Goal: Transaction & Acquisition: Subscribe to service/newsletter

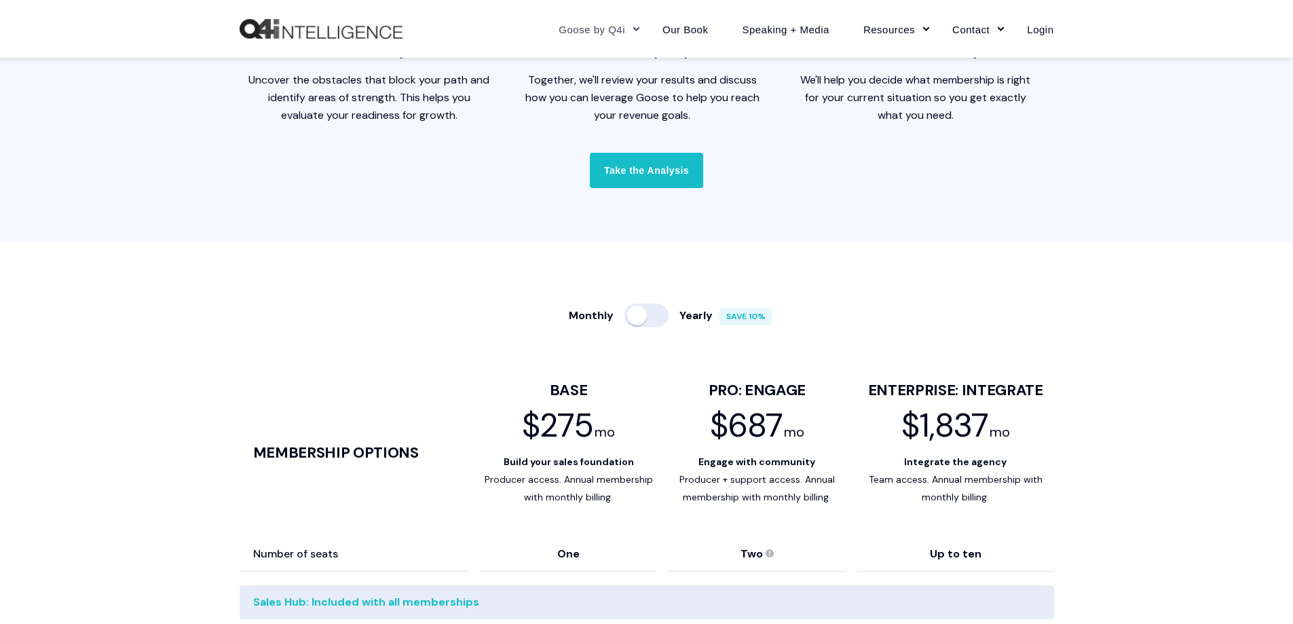
scroll to position [543, 0]
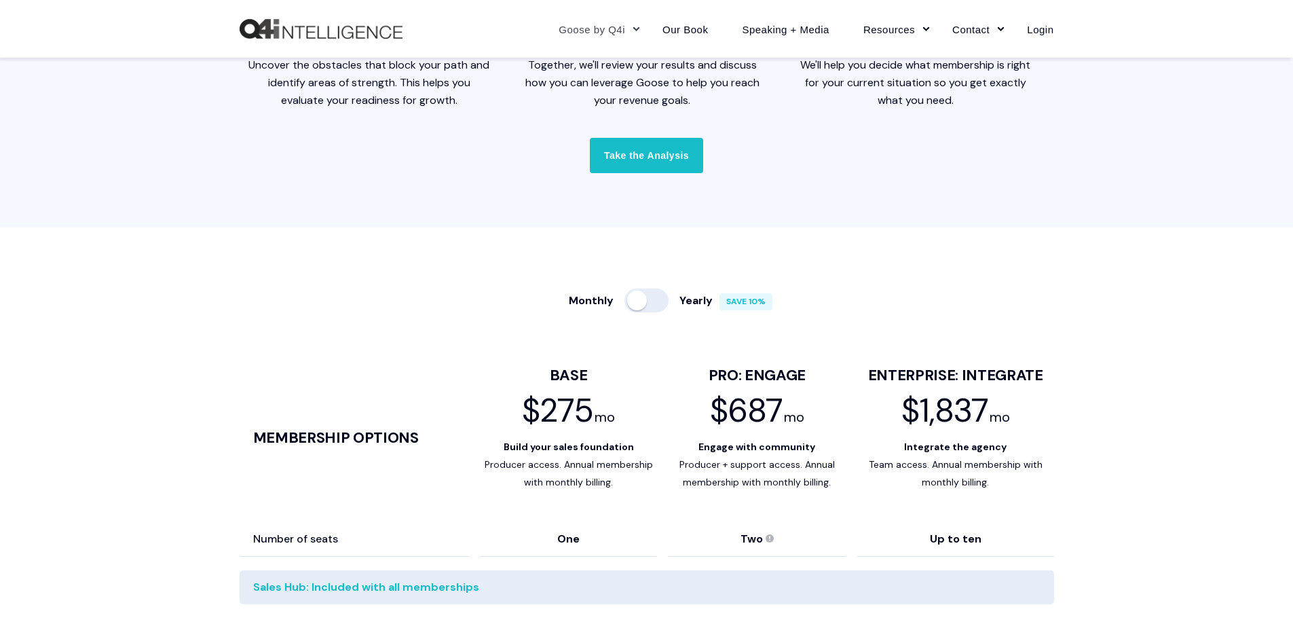
click at [636, 301] on div at bounding box center [647, 301] width 44 height 24
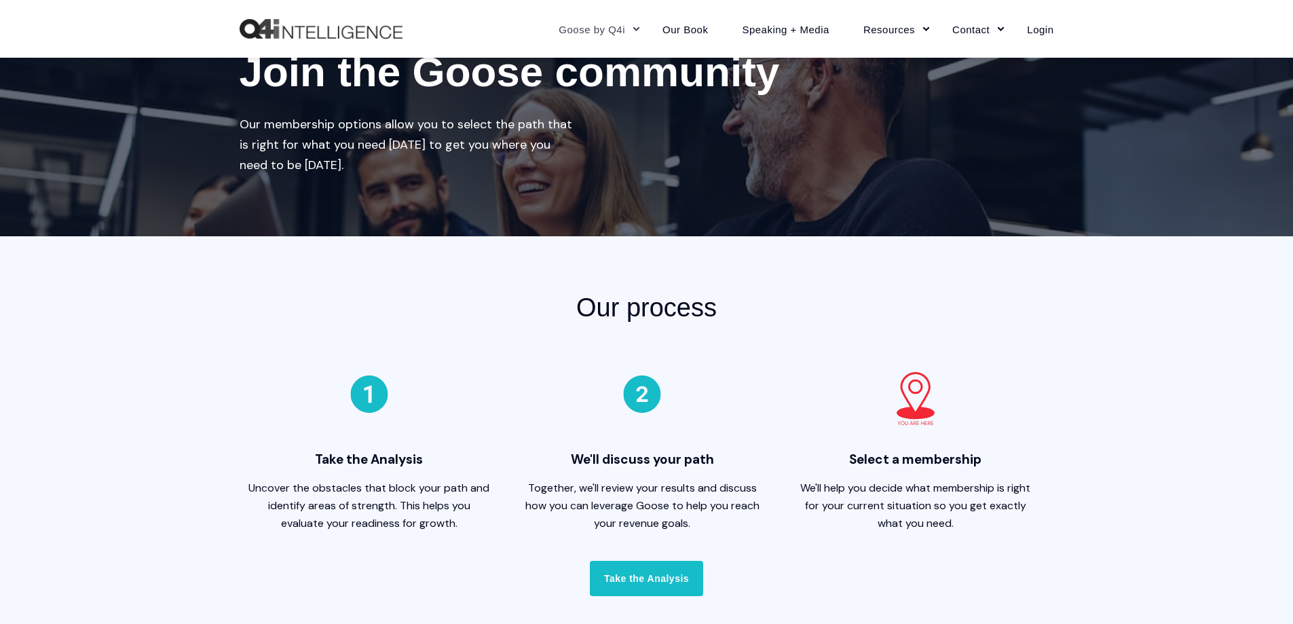
scroll to position [0, 0]
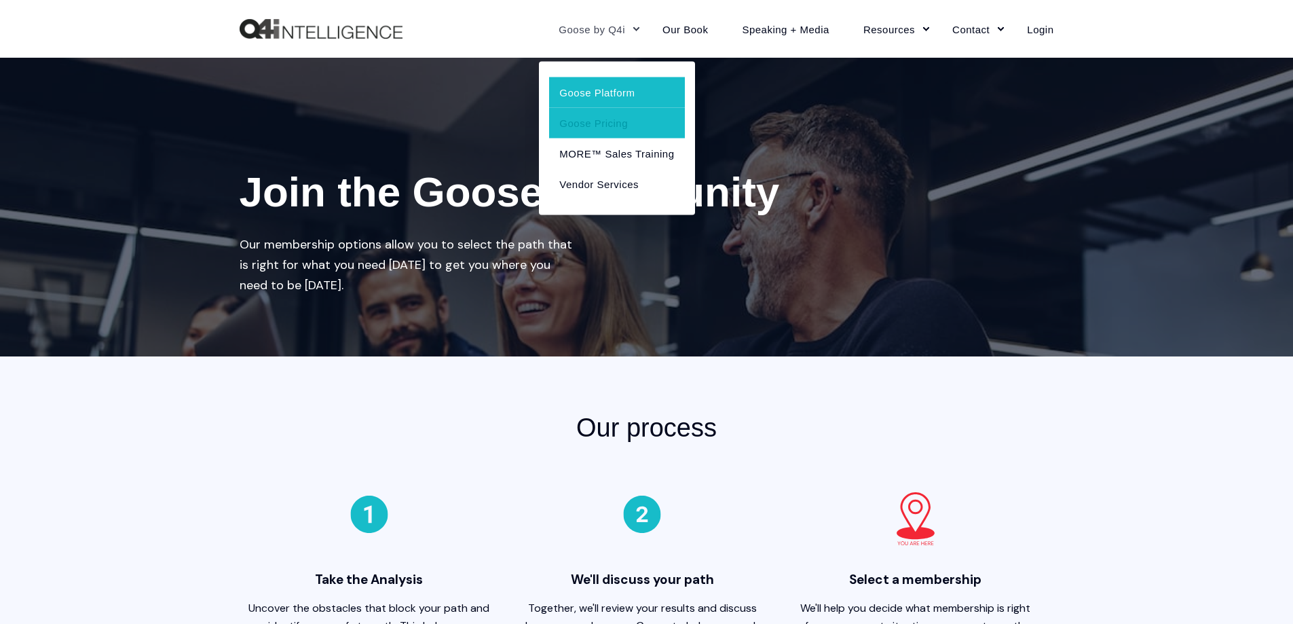
click at [599, 89] on link "Goose Platform" at bounding box center [616, 92] width 135 height 31
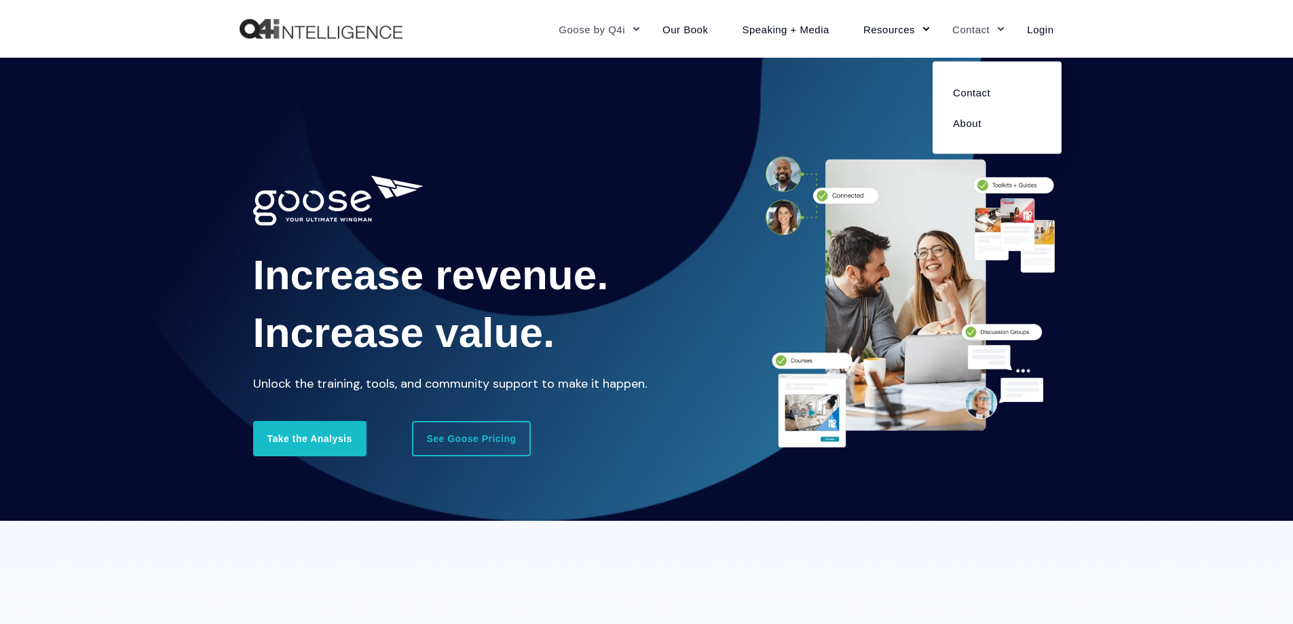
click at [967, 29] on link "Contact" at bounding box center [972, 28] width 75 height 59
click at [974, 118] on link "About" at bounding box center [997, 122] width 109 height 31
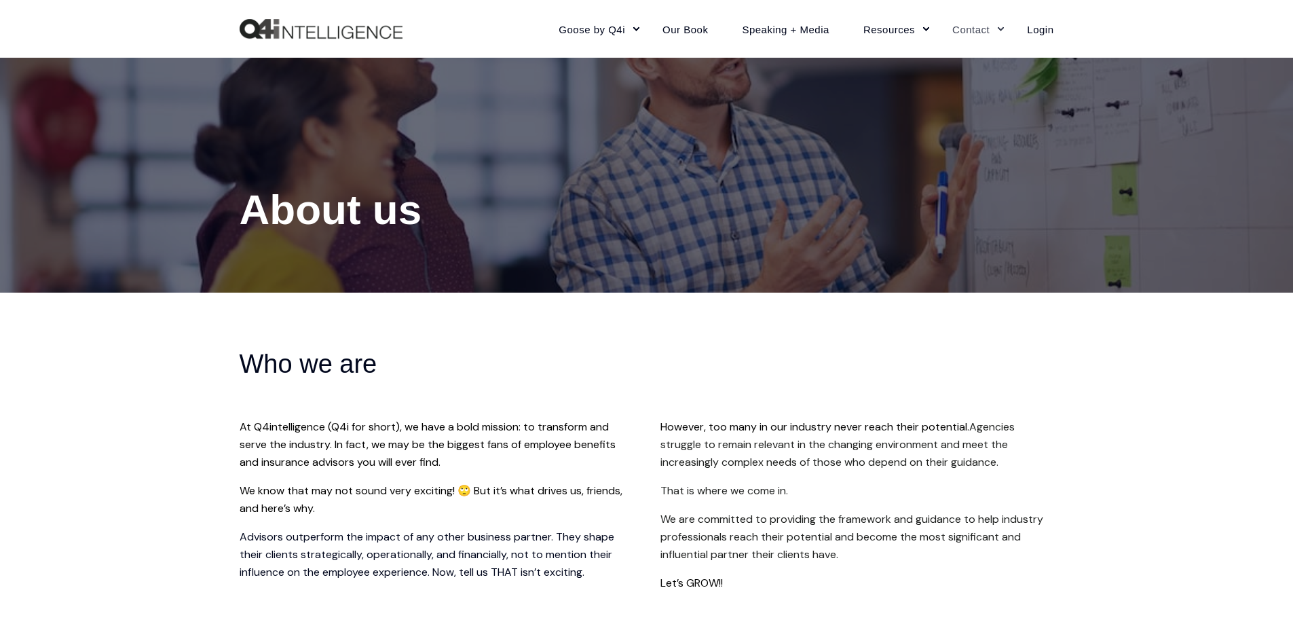
scroll to position [204, 0]
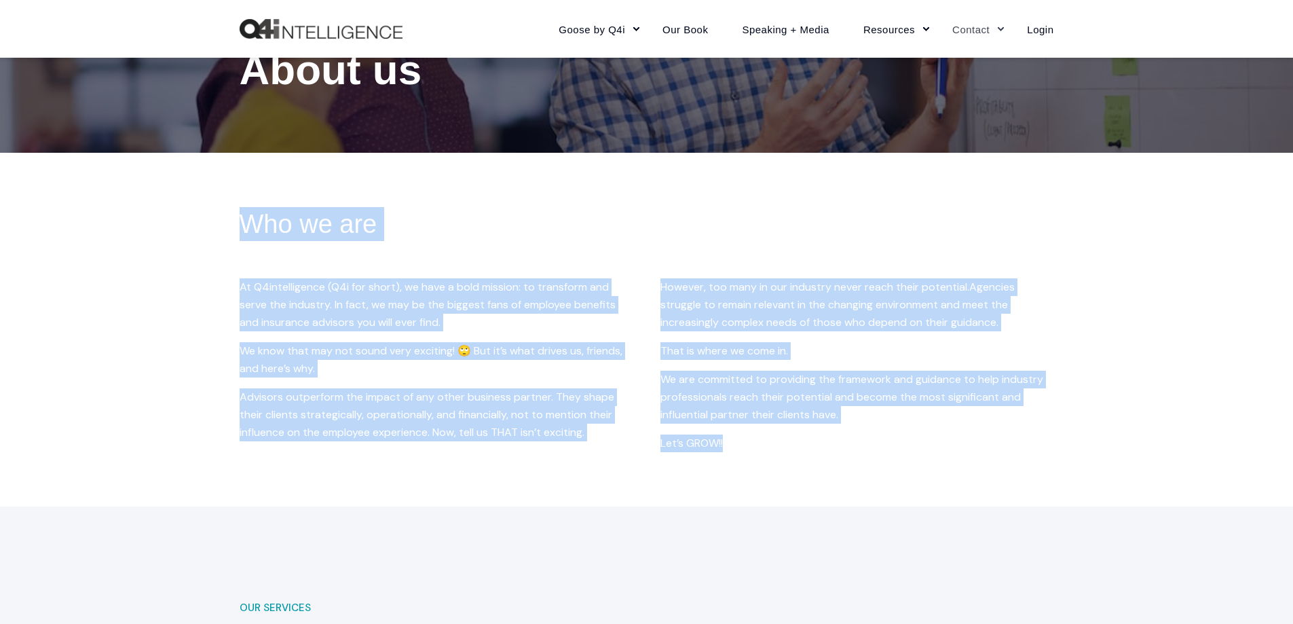
drag, startPoint x: 244, startPoint y: 212, endPoint x: 779, endPoint y: 422, distance: 575.2
click at [782, 433] on div "Who we are At Q4intelligence (Q4i for short), we have a bold mission: to transf…" at bounding box center [647, 329] width 815 height 245
copy div "Who we are At Q4intelligence (Q4i for short), we have a bold mission: to transf…"
click at [450, 487] on div "Who we are At Q4intelligence (Q4i for short), we have a bold mission: to transf…" at bounding box center [646, 330] width 1293 height 354
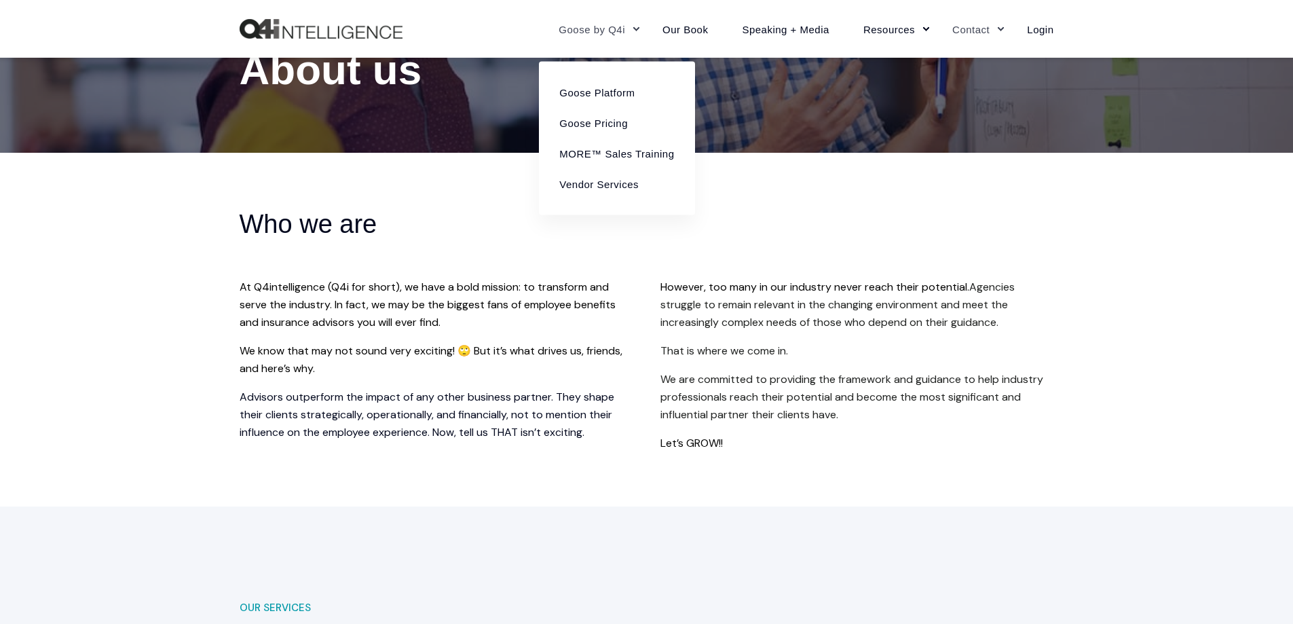
click at [593, 35] on link "Goose by Q4i" at bounding box center [594, 28] width 104 height 59
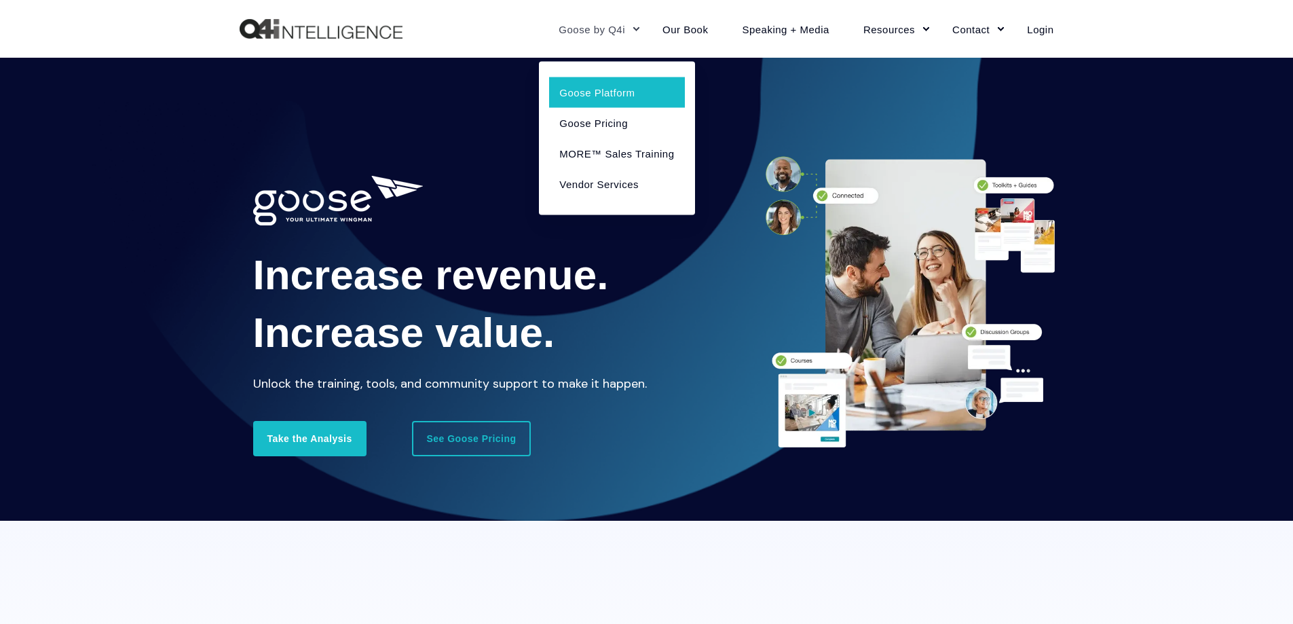
click at [601, 90] on link "Goose Platform" at bounding box center [616, 92] width 135 height 31
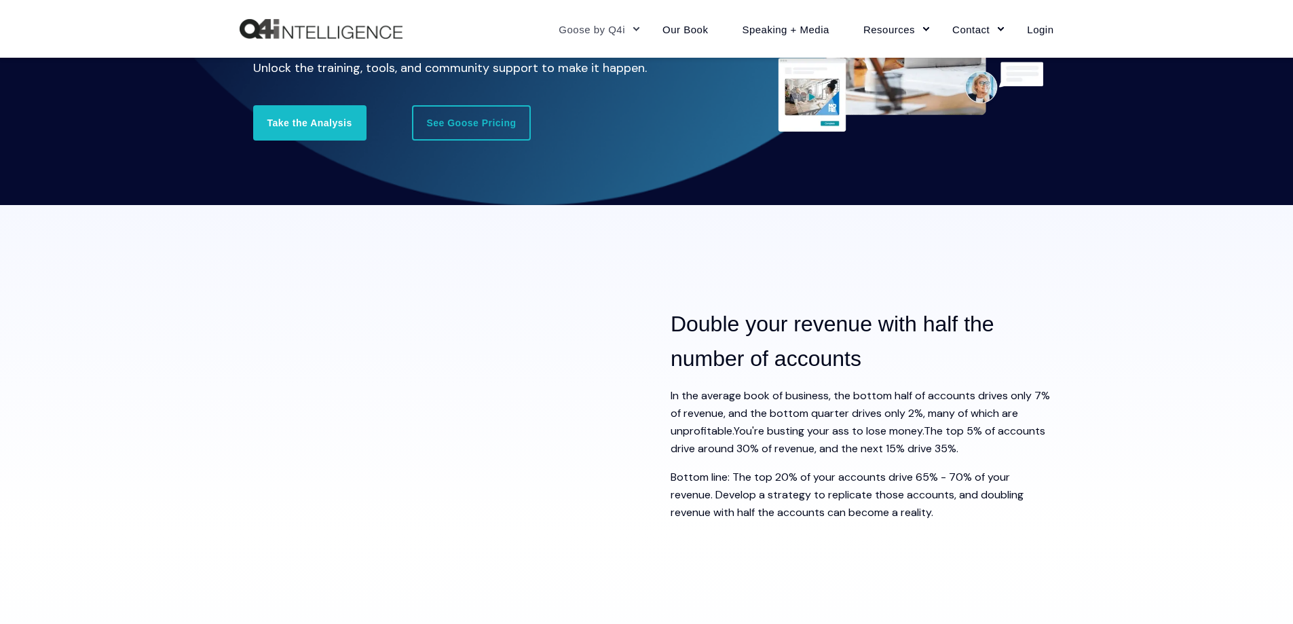
scroll to position [339, 0]
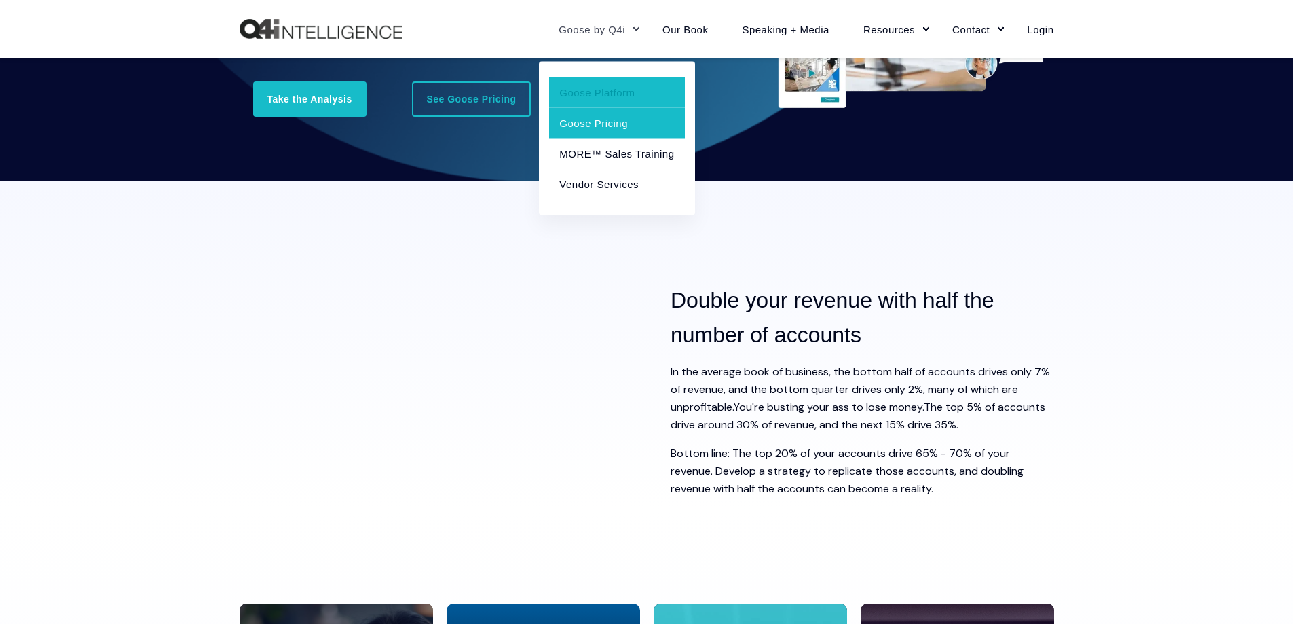
click at [587, 119] on link "Goose Pricing" at bounding box center [616, 122] width 135 height 31
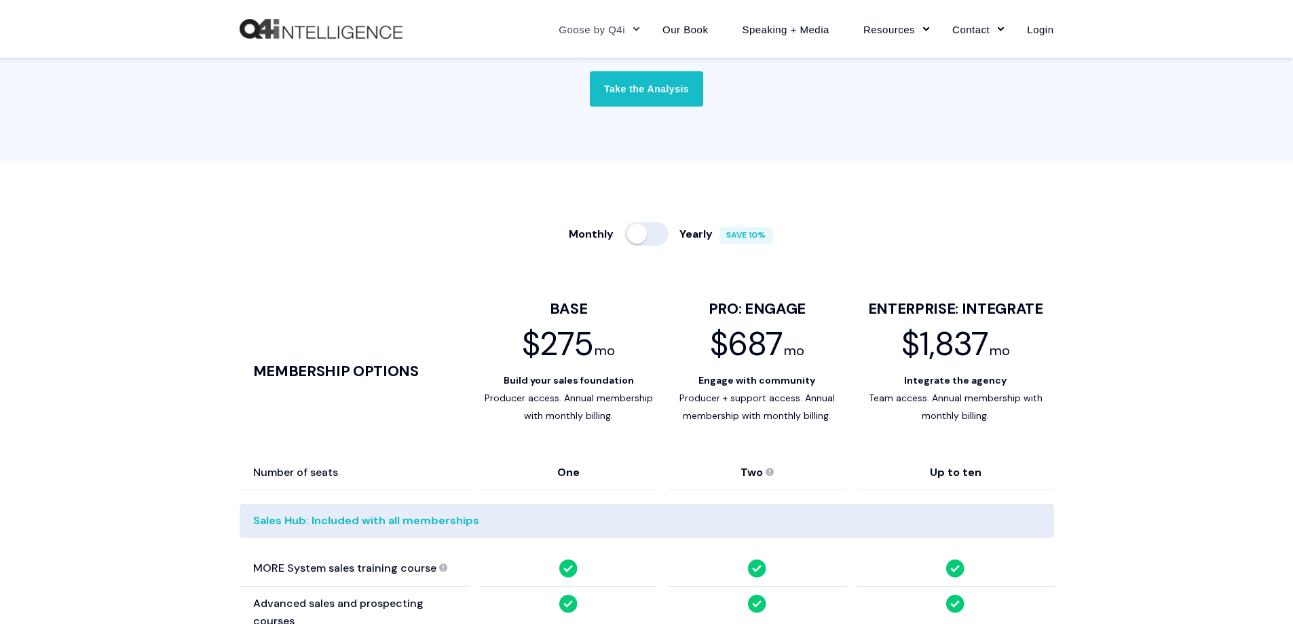
scroll to position [611, 0]
click at [631, 239] on div at bounding box center [647, 233] width 44 height 24
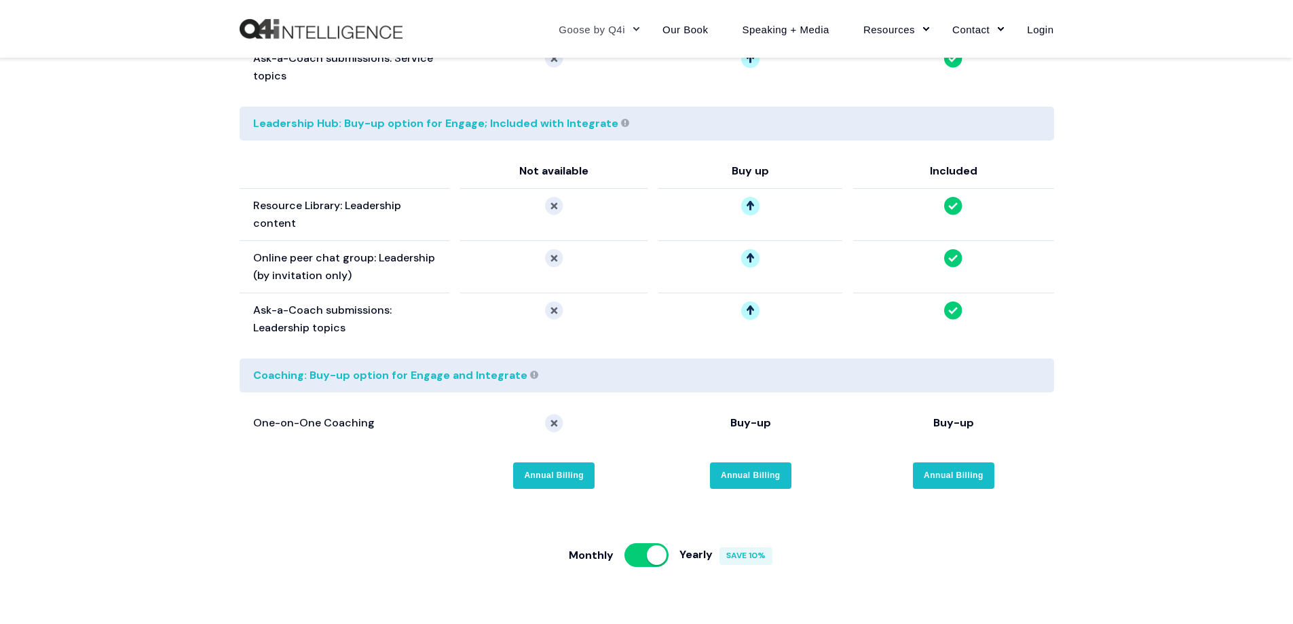
scroll to position [2512, 0]
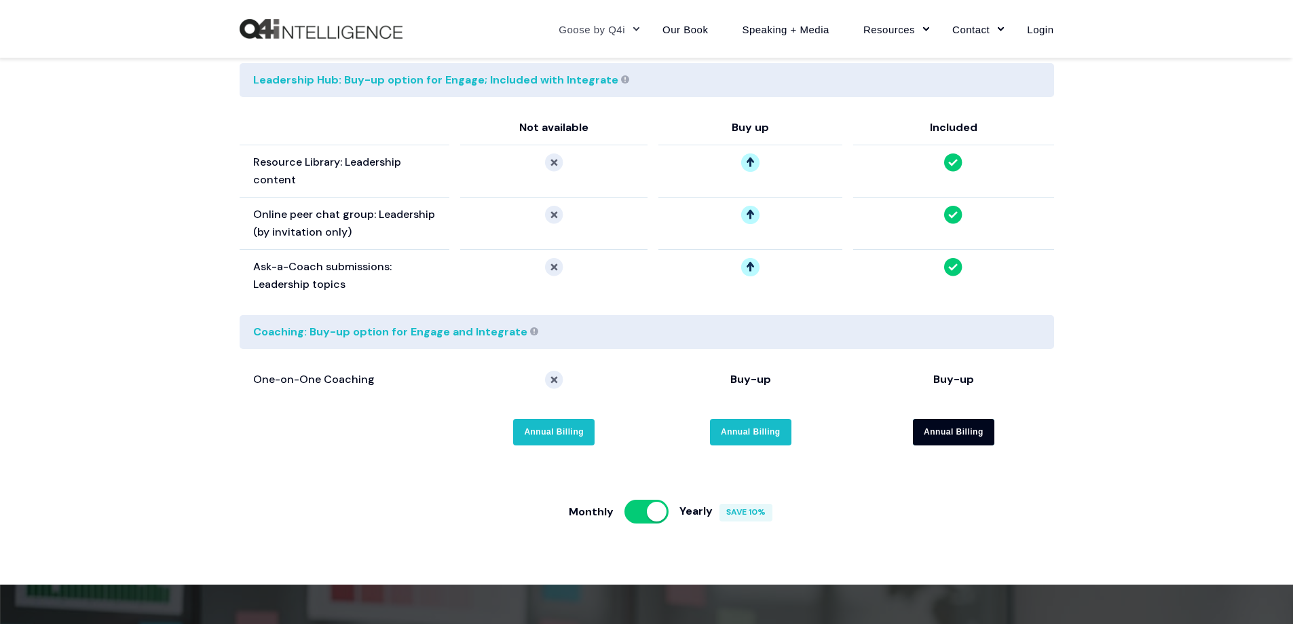
click at [943, 419] on link "Annual Billing" at bounding box center [953, 432] width 81 height 26
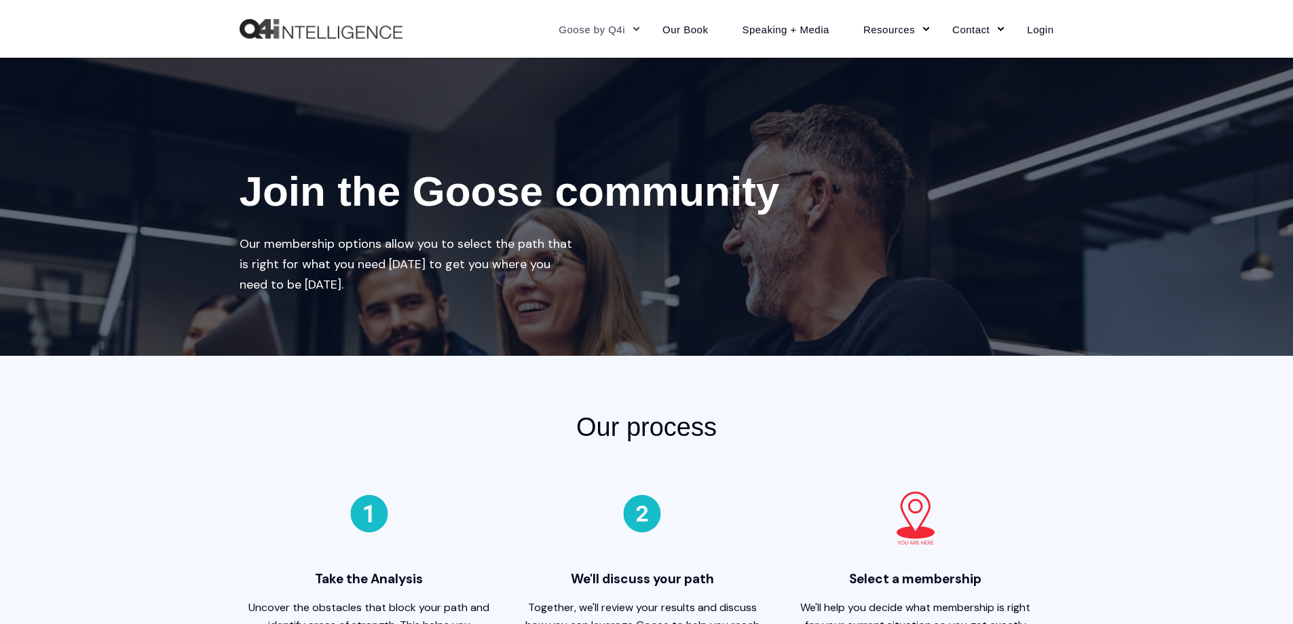
scroll to position [0, 0]
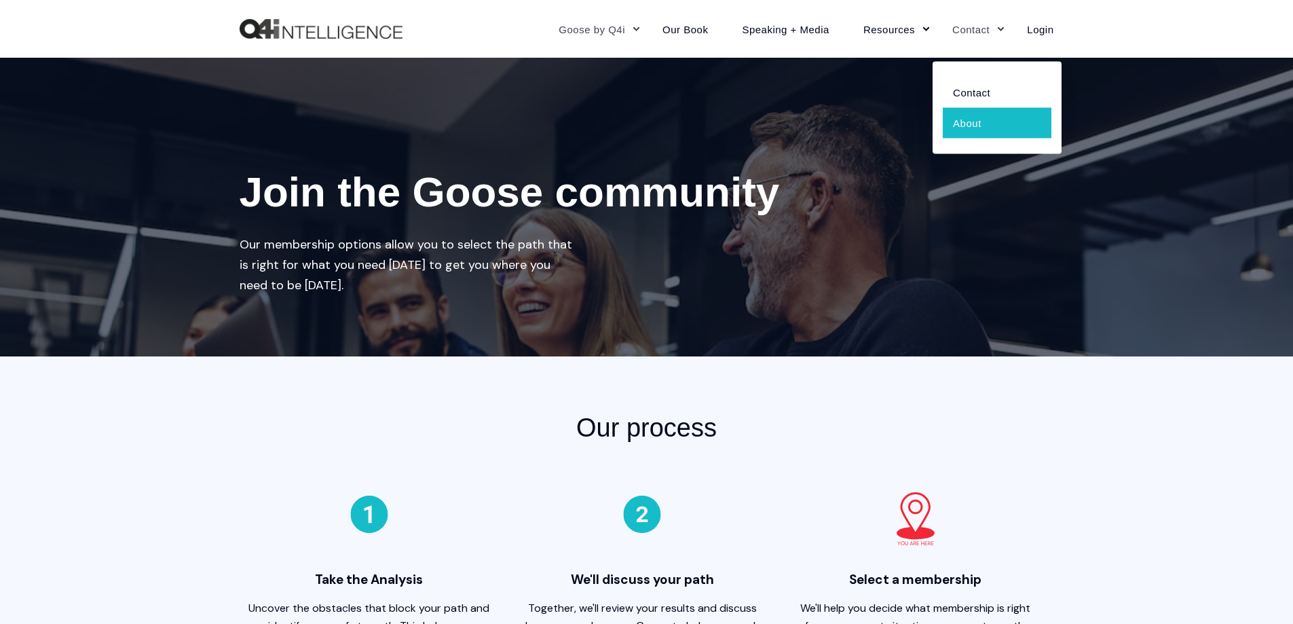
click at [971, 124] on link "About" at bounding box center [997, 122] width 109 height 31
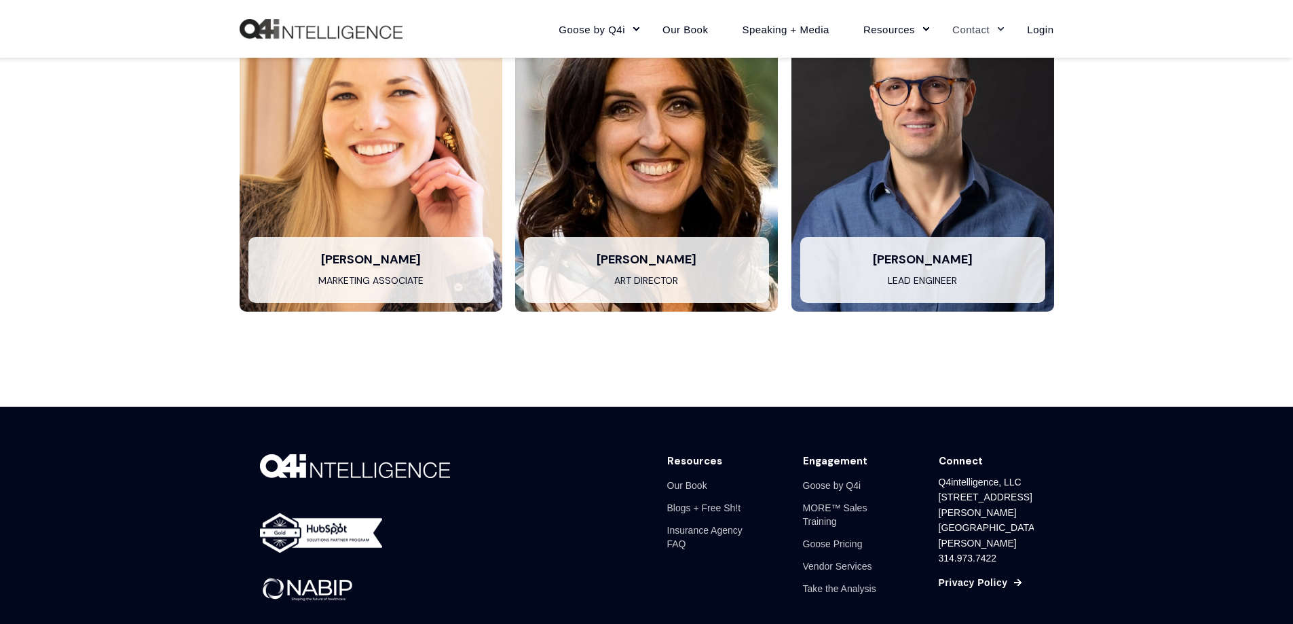
scroll to position [2376, 0]
click at [682, 485] on link "Our Book" at bounding box center [687, 485] width 40 height 22
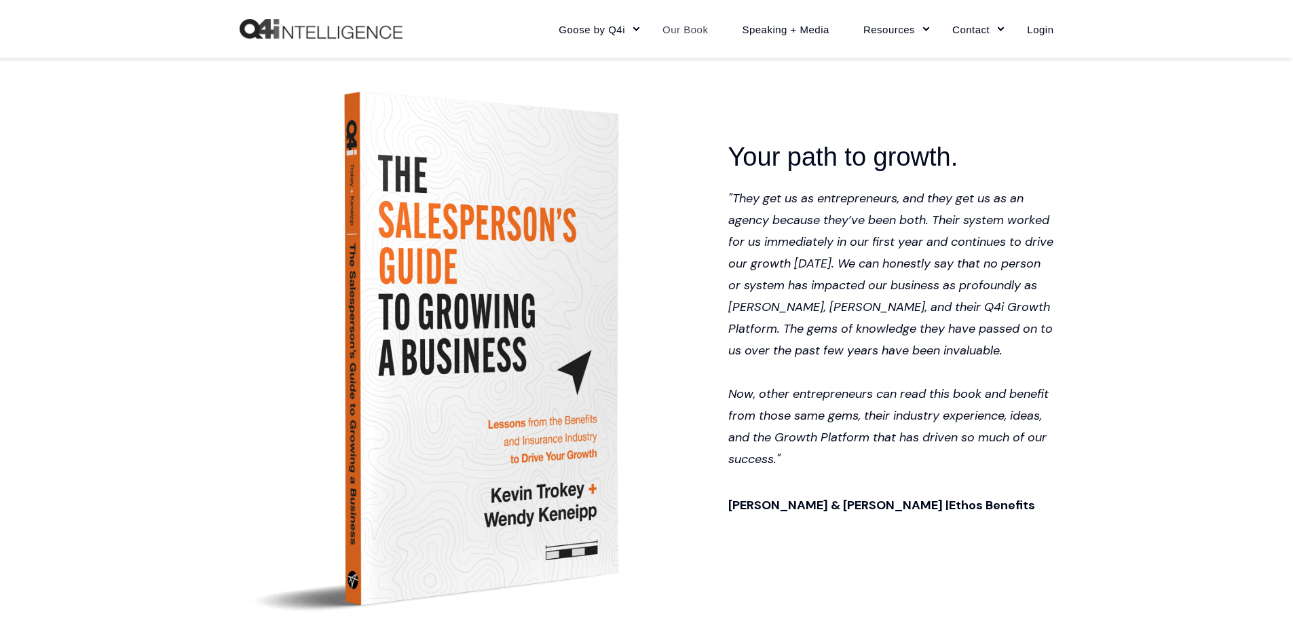
scroll to position [611, 0]
